Goal: Task Accomplishment & Management: Complete application form

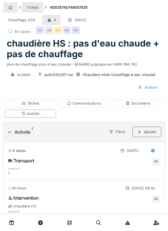
scroll to position [35, 0]
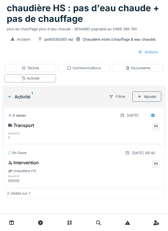
click at [101, 68] on div "Communications" at bounding box center [84, 67] width 34 height 5
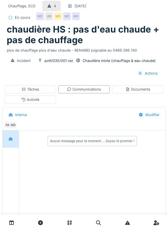
scroll to position [15, 0]
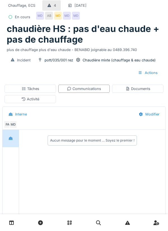
click at [78, 215] on div "Aucun message pour le moment … Soyez le premier !" at bounding box center [92, 172] width 146 height 85
click at [80, 230] on textarea at bounding box center [92, 221] width 109 height 18
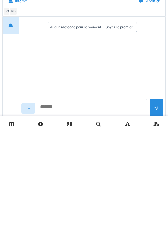
scroll to position [45, 0]
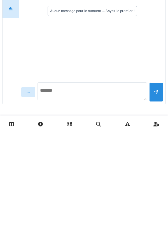
click at [75, 191] on textarea at bounding box center [92, 190] width 109 height 18
type textarea "**********"
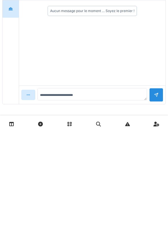
click at [161, 190] on div at bounding box center [156, 193] width 14 height 14
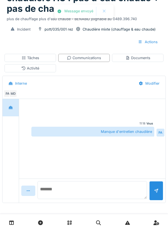
click at [54, 194] on textarea at bounding box center [92, 190] width 109 height 18
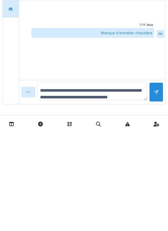
scroll to position [7, 0]
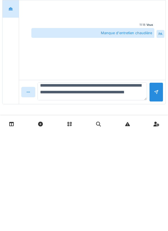
type textarea "**********"
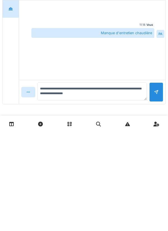
click at [160, 191] on div at bounding box center [156, 190] width 14 height 19
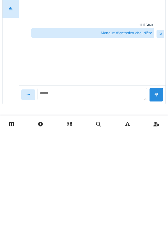
scroll to position [0, 0]
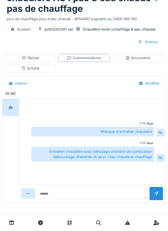
click at [142, 56] on div "Documents" at bounding box center [137, 57] width 25 height 5
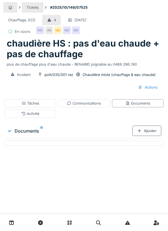
click at [140, 105] on div "Documents" at bounding box center [137, 103] width 25 height 5
click at [141, 104] on div "Documents" at bounding box center [137, 103] width 25 height 5
click at [154, 105] on div "Documents" at bounding box center [138, 103] width 52 height 8
click at [151, 134] on div "Ajouter" at bounding box center [146, 130] width 29 height 10
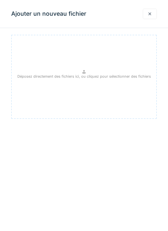
click at [123, 99] on div "Déposez directement des fichiers ici, ou cliquez pour sélectionner des fichiers" at bounding box center [84, 77] width 146 height 84
type input "**********"
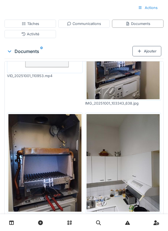
scroll to position [65, 0]
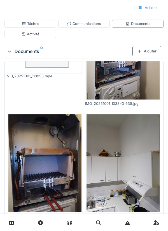
click at [51, 27] on div "Tâches" at bounding box center [30, 24] width 52 height 8
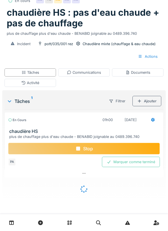
scroll to position [0, 0]
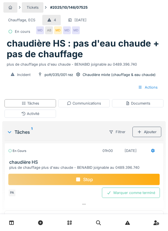
click at [138, 194] on div "Marquer comme terminé" at bounding box center [131, 192] width 58 height 10
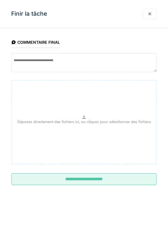
click at [125, 178] on input "**********" at bounding box center [84, 179] width 146 height 12
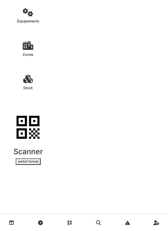
click at [154, 219] on link at bounding box center [156, 222] width 14 height 13
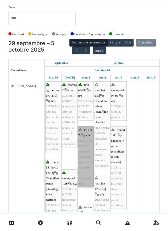
click at [89, 146] on link "tassier 7 | n/a 2025/09/146/06817 Problème chaudière dépanner la chaudière en a…" at bounding box center [86, 156] width 16 height 61
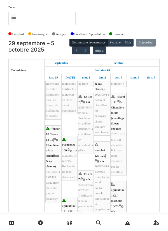
click at [157, 77] on link "dim. 5" at bounding box center [151, 77] width 11 height 7
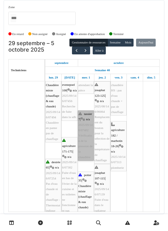
click at [89, 133] on link "tassier 7 | n/a 2025/09/146/07402 Vérification de la pression de la chaudière" at bounding box center [86, 135] width 16 height 50
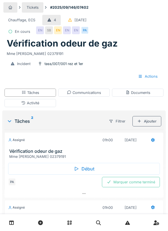
click at [94, 92] on div "Communications" at bounding box center [84, 92] width 34 height 5
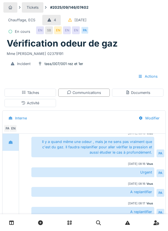
click at [46, 94] on div "Tâches" at bounding box center [30, 92] width 52 height 8
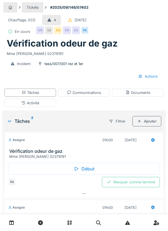
click at [45, 99] on div "Activité" at bounding box center [30, 103] width 52 height 8
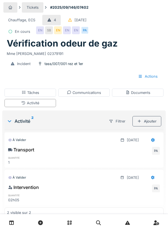
click at [49, 96] on div "Tâches" at bounding box center [30, 92] width 52 height 8
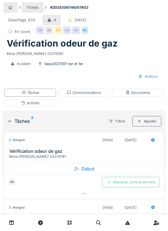
click at [91, 165] on div "Début" at bounding box center [84, 169] width 152 height 12
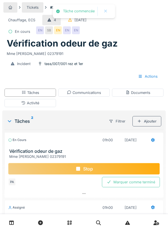
click at [44, 103] on div "Activité" at bounding box center [30, 103] width 52 height 8
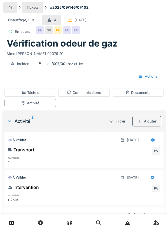
click at [153, 121] on div "Ajouter" at bounding box center [146, 121] width 29 height 10
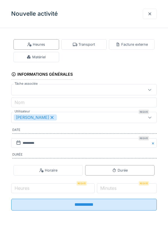
click at [91, 46] on div "Transport" at bounding box center [84, 44] width 22 height 5
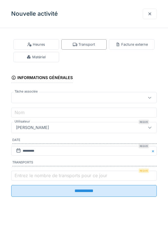
click at [35, 175] on label "Entrez le nombre de transports pour ce jour" at bounding box center [60, 175] width 95 height 7
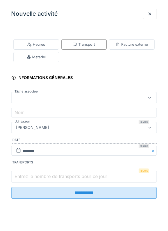
click at [35, 175] on input "Entrez le nombre de transports pour ce jour" at bounding box center [84, 176] width 146 height 12
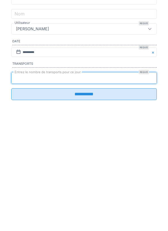
scroll to position [62, 0]
type input "*"
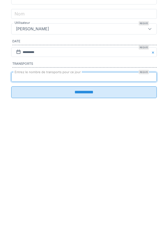
click at [129, 194] on input "**********" at bounding box center [84, 191] width 146 height 12
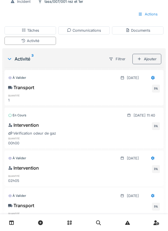
scroll to position [67, 0]
